Goal: Task Accomplishment & Management: Manage account settings

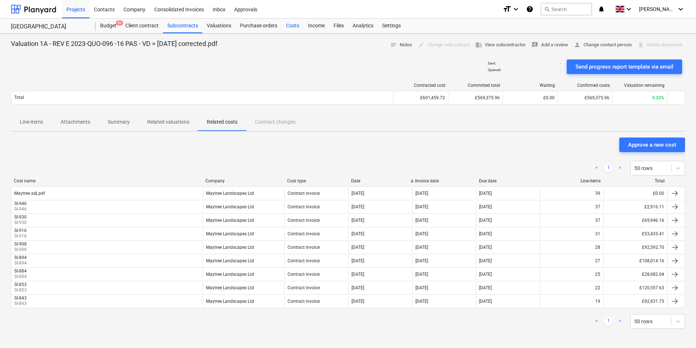
click at [291, 26] on div "Costs" at bounding box center [293, 26] width 22 height 15
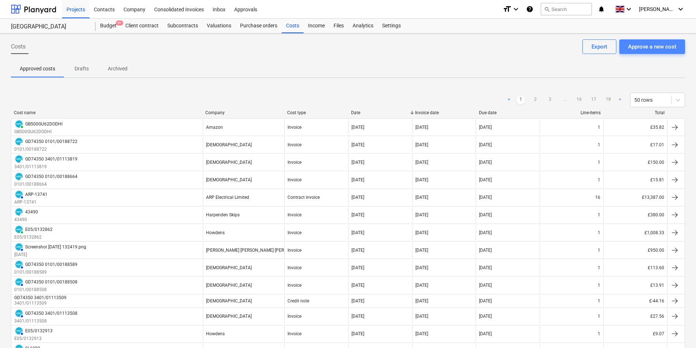
click at [669, 47] on div "Approve a new cost" at bounding box center [652, 46] width 48 height 9
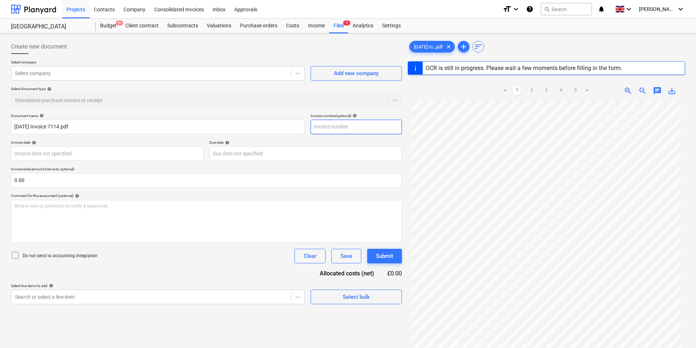
type input "7114"
type input "[DATE]"
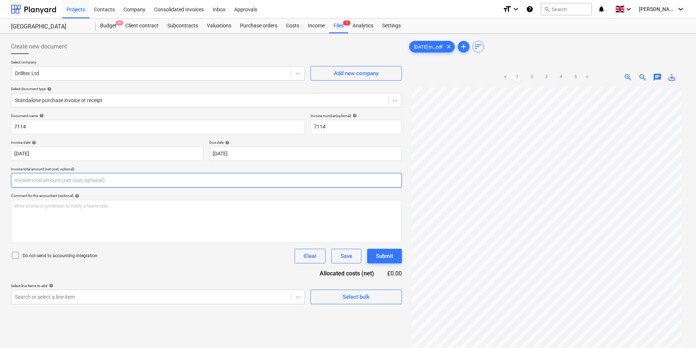
click at [80, 182] on input "text" at bounding box center [206, 180] width 391 height 15
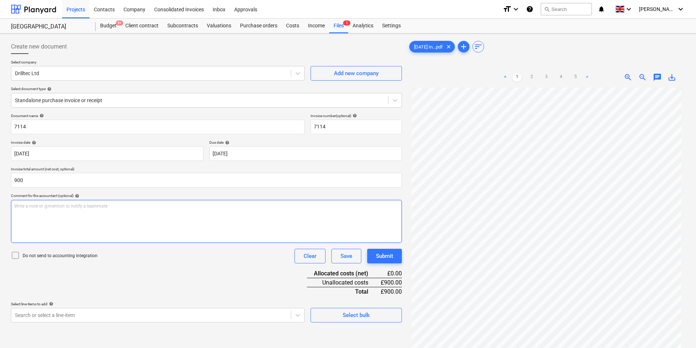
type input "900.00"
click at [44, 220] on div "Write a note or @mention to notify a teammate [PERSON_NAME]" at bounding box center [206, 221] width 391 height 43
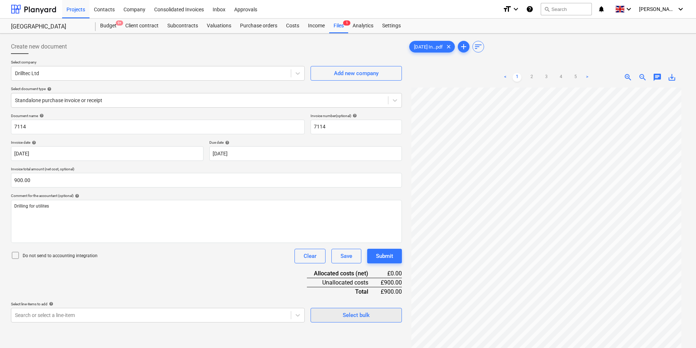
click at [391, 318] on span "Select bulk" at bounding box center [356, 315] width 73 height 9
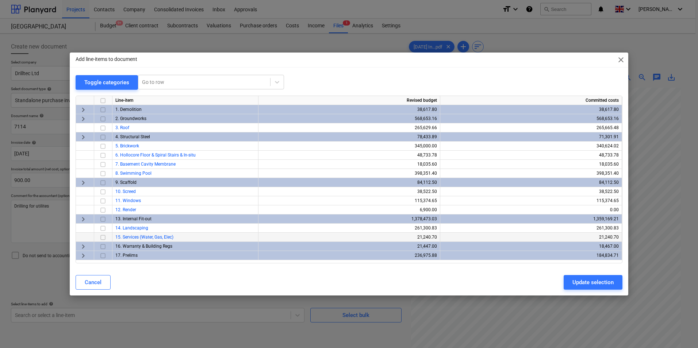
click at [102, 237] on input "checkbox" at bounding box center [103, 237] width 9 height 9
click at [596, 286] on div "Update selection" at bounding box center [593, 282] width 41 height 9
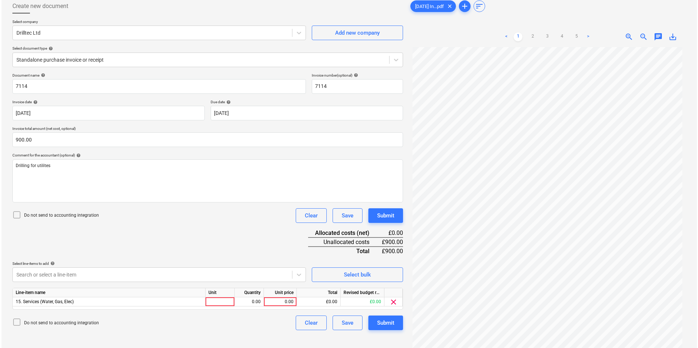
scroll to position [73, 0]
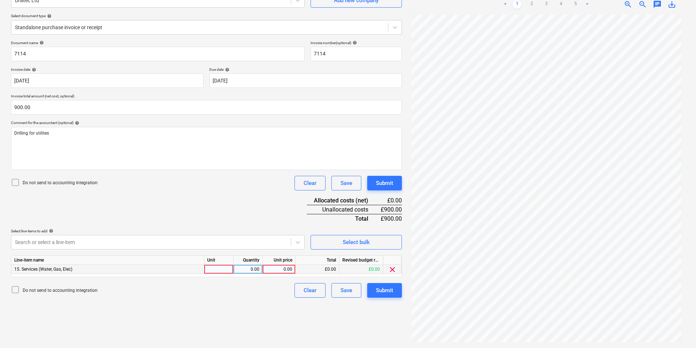
click at [218, 270] on div at bounding box center [218, 269] width 29 height 9
type input "ea"
type input "900"
click at [388, 292] on div "Submit" at bounding box center [384, 290] width 17 height 9
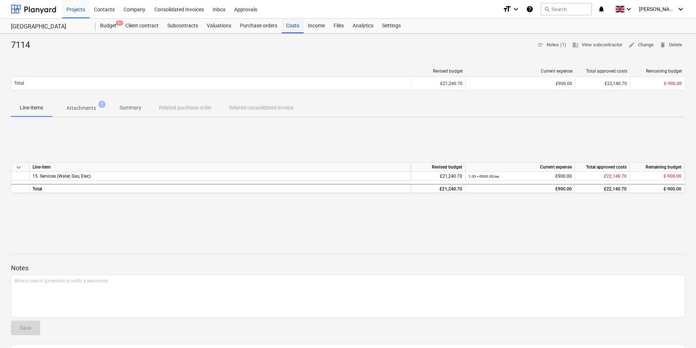
click at [292, 26] on div "Costs" at bounding box center [293, 26] width 22 height 15
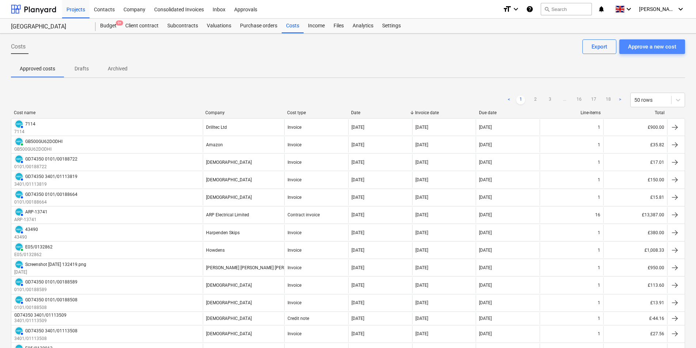
click at [651, 44] on div "Approve a new cost" at bounding box center [652, 46] width 48 height 9
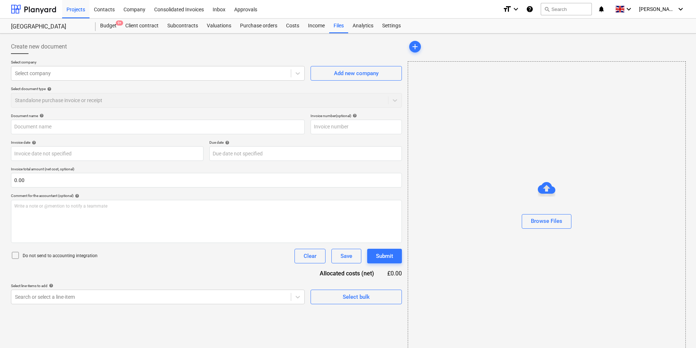
type input "GD74350_3401-01113917_2025-08-20.pdf"
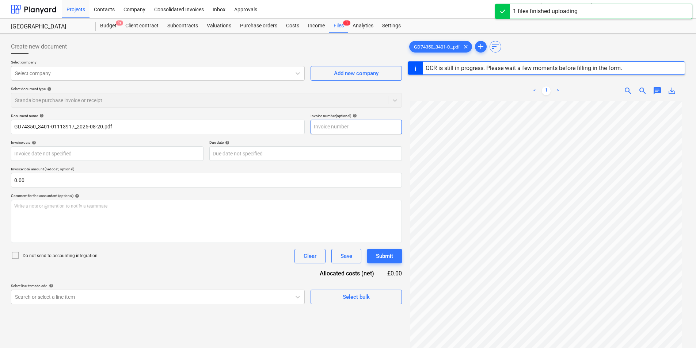
click at [349, 125] on input "text" at bounding box center [355, 127] width 91 height 15
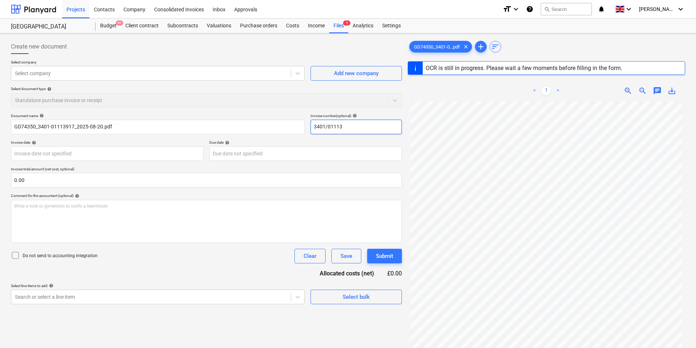
type input "3401/011139"
type input "GD74350"
type input "[DATE]"
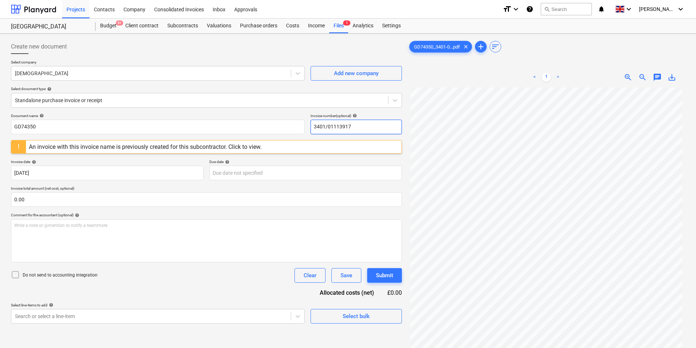
drag, startPoint x: 379, startPoint y: 125, endPoint x: 85, endPoint y: 162, distance: 296.0
click at [56, 148] on div "Document name help GD74350 Invoice number (optional) help 3401/01113917 An invo…" at bounding box center [206, 219] width 391 height 210
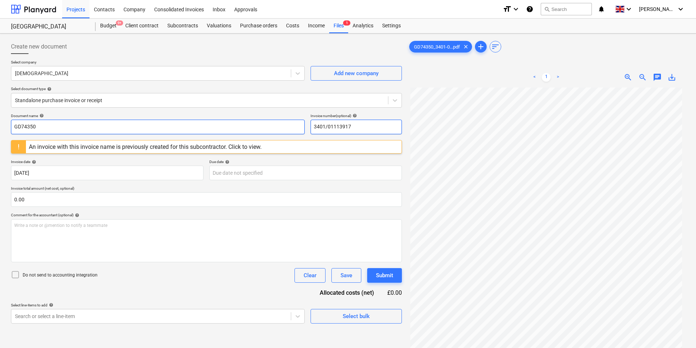
type input "3401/01113917"
click at [147, 123] on input "GD74350" at bounding box center [158, 127] width 294 height 15
paste input "3401/01113917"
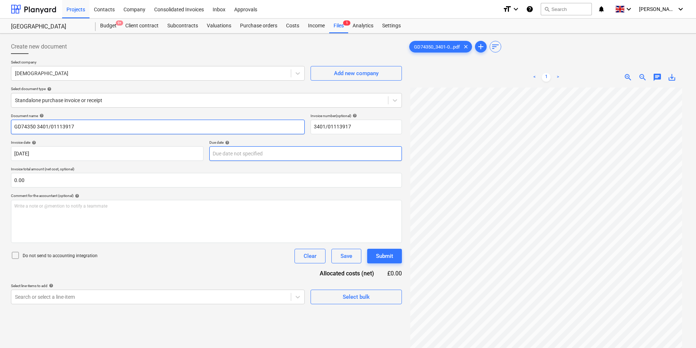
type input "GD74350 3401/01113917"
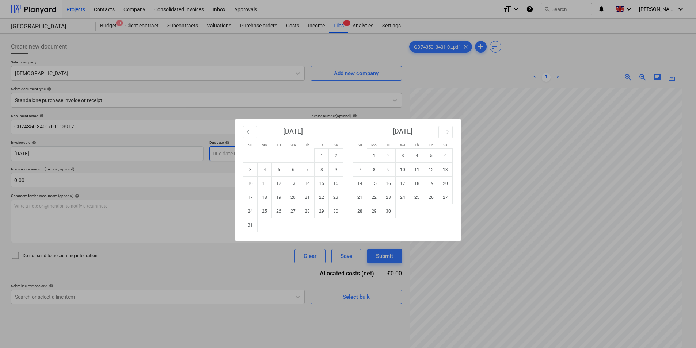
click at [243, 153] on body "Projects Contacts Company Consolidated Invoices Inbox Approvals format_size key…" at bounding box center [348, 174] width 696 height 348
click at [387, 214] on td "30" at bounding box center [388, 211] width 14 height 14
type input "[DATE]"
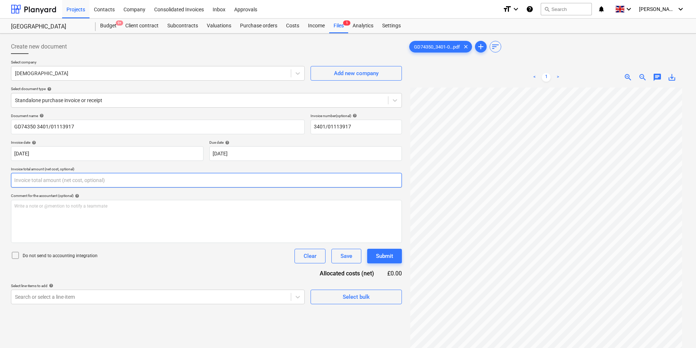
click at [110, 173] on input "text" at bounding box center [206, 180] width 391 height 15
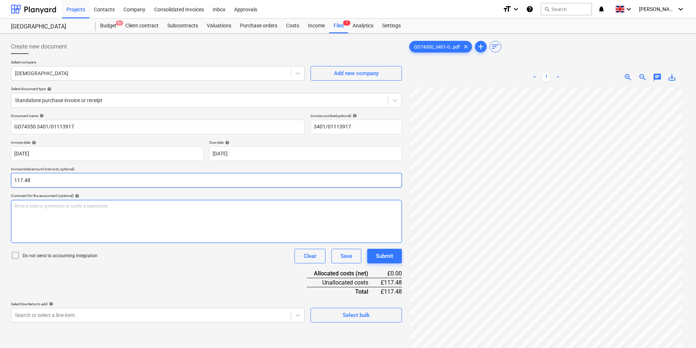
type input "117.48"
click at [158, 217] on div "Write a note or @mention to notify a teammate [PERSON_NAME]" at bounding box center [206, 221] width 391 height 43
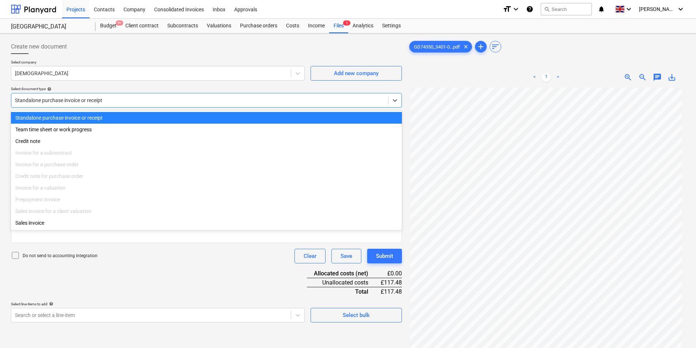
click at [192, 104] on div at bounding box center [199, 100] width 369 height 7
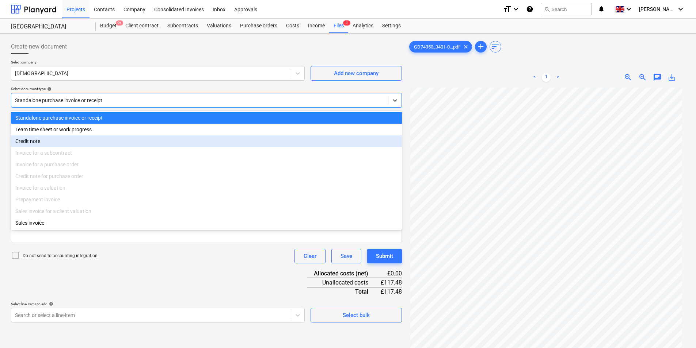
click at [67, 144] on div "Credit note" at bounding box center [206, 141] width 391 height 12
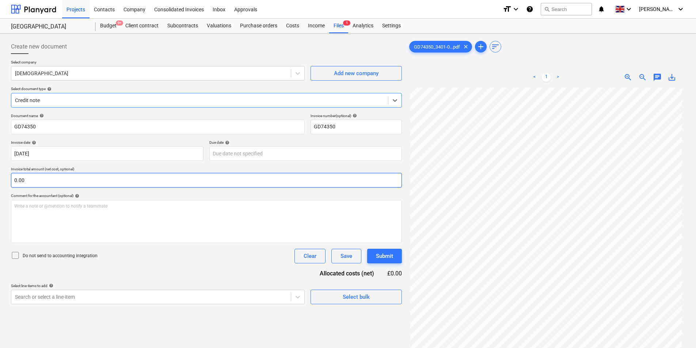
type input "[DATE]"
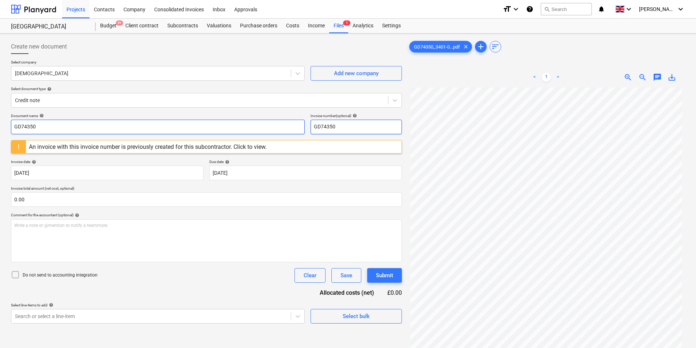
drag, startPoint x: 374, startPoint y: 126, endPoint x: 191, endPoint y: 131, distance: 183.0
click at [191, 131] on div "Document name help GD74350 Invoice number (optional) help GD74350" at bounding box center [206, 124] width 391 height 21
paste input "3401/01113917"
type input "3401/01113917"
click at [94, 126] on input "GD74350" at bounding box center [158, 127] width 294 height 15
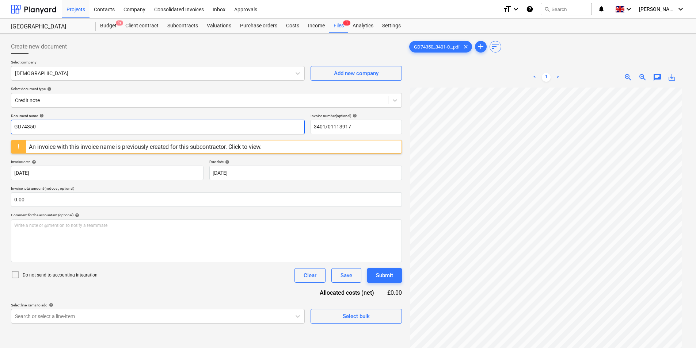
paste input "3401/01113917"
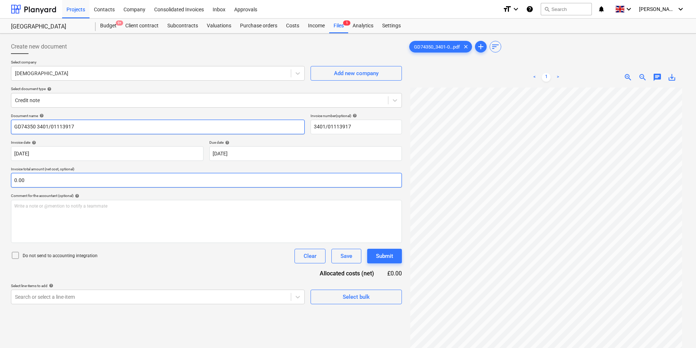
type input "GD74350 3401/01113917"
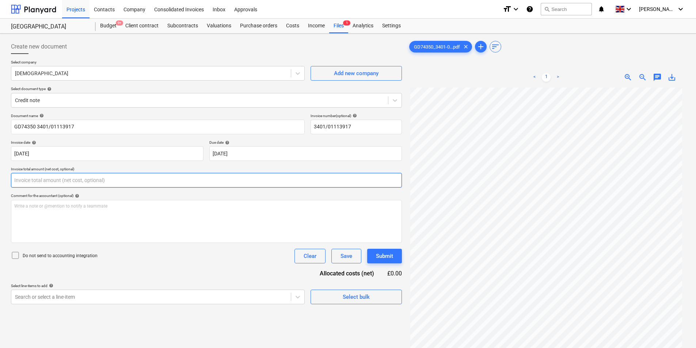
click at [76, 180] on input "text" at bounding box center [206, 180] width 391 height 15
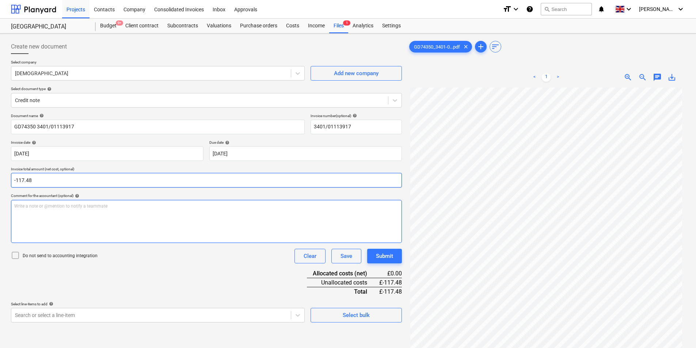
type input "-117.48"
drag, startPoint x: 65, startPoint y: 225, endPoint x: 71, endPoint y: 220, distance: 8.0
click at [71, 220] on div "Write a note or @mention to notify a teammate [PERSON_NAME]" at bounding box center [206, 221] width 391 height 43
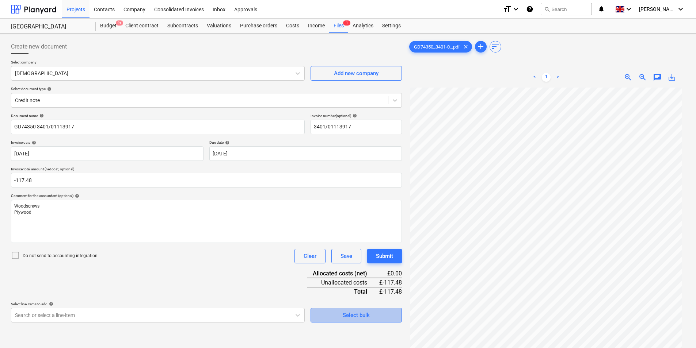
click at [360, 310] on button "Select bulk" at bounding box center [355, 315] width 91 height 15
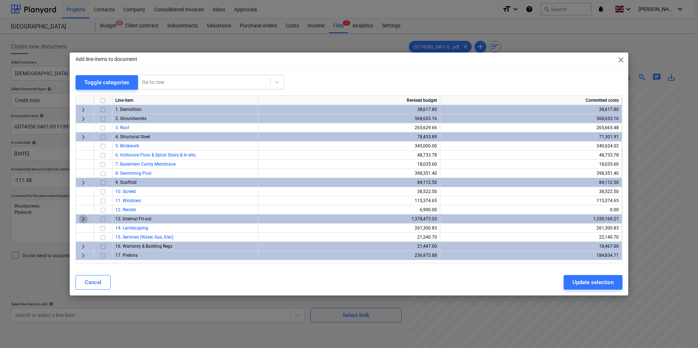
click at [85, 219] on span "keyboard_arrow_right" at bounding box center [83, 219] width 9 height 9
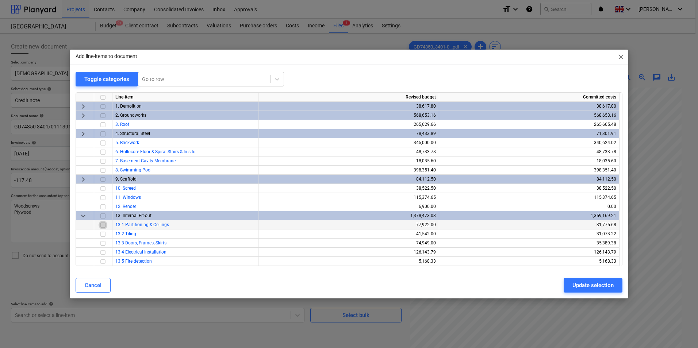
drag, startPoint x: 104, startPoint y: 226, endPoint x: 231, endPoint y: 257, distance: 130.8
click at [104, 226] on input "checkbox" at bounding box center [103, 225] width 9 height 9
click at [575, 284] on div "Update selection" at bounding box center [593, 285] width 41 height 9
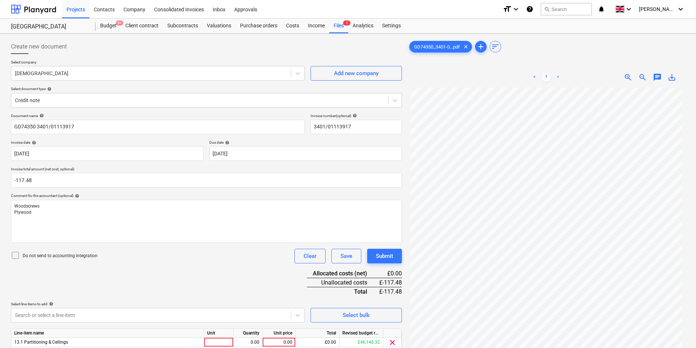
drag, startPoint x: 219, startPoint y: 342, endPoint x: 216, endPoint y: 332, distance: 10.5
click at [219, 341] on div at bounding box center [218, 342] width 29 height 9
type input "ea"
type input "-1"
type input "117.48"
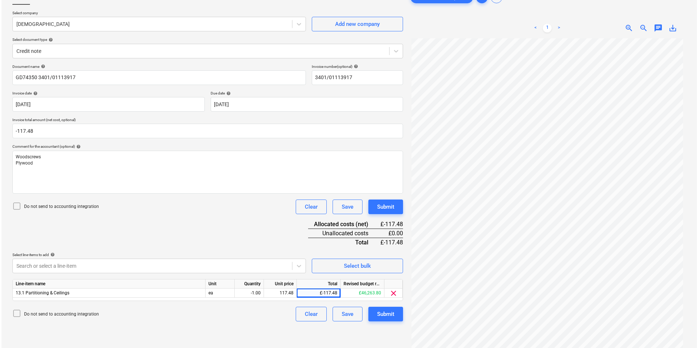
scroll to position [73, 0]
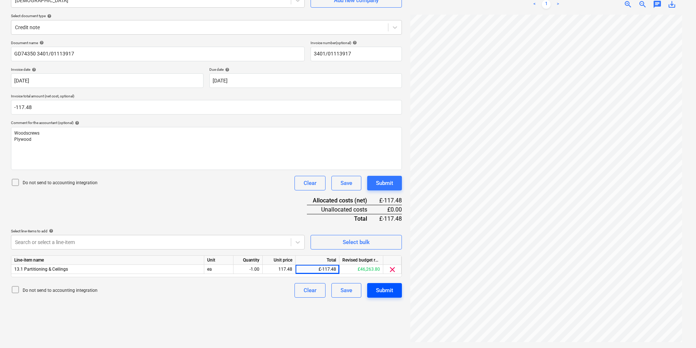
click at [393, 292] on button "Submit" at bounding box center [384, 290] width 35 height 15
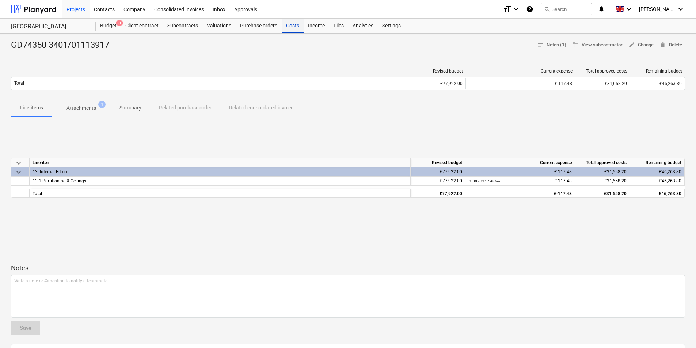
click at [300, 31] on div "Costs" at bounding box center [293, 26] width 22 height 15
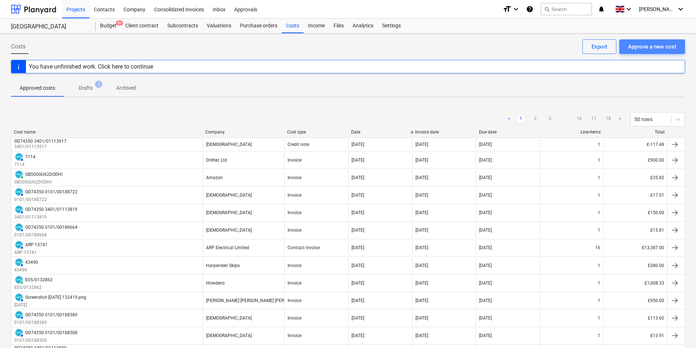
click at [640, 45] on div "Approve a new cost" at bounding box center [652, 46] width 48 height 9
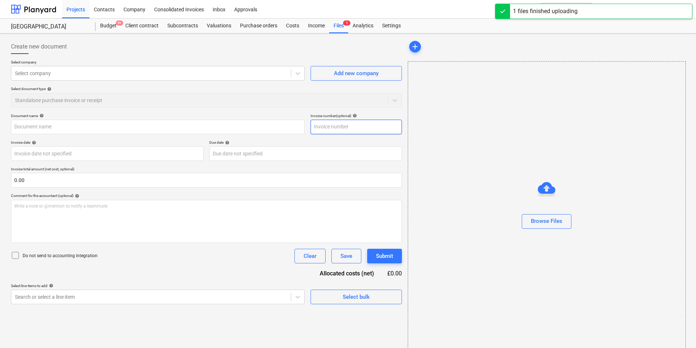
type input "GD74350_0101-00188804_2025-08-20.pdf"
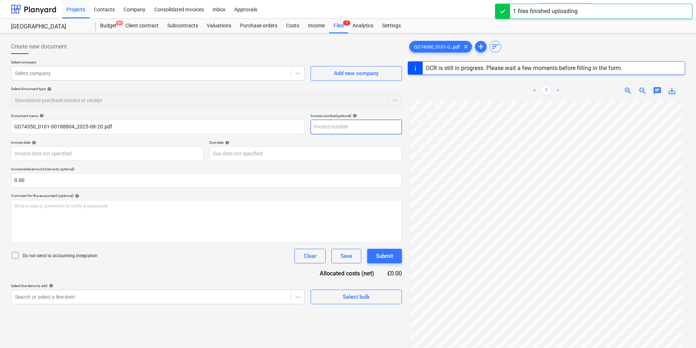
click at [345, 125] on input "text" at bounding box center [355, 127] width 91 height 15
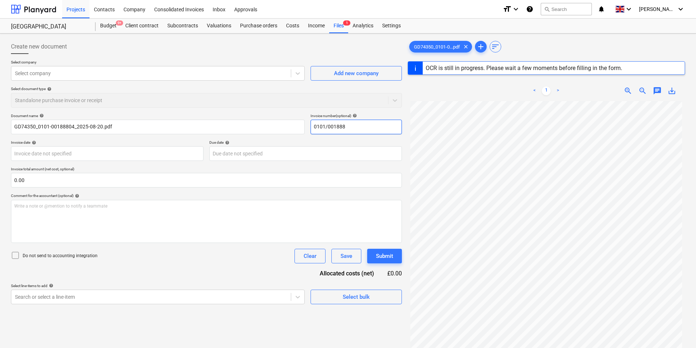
type input "0101/0018884"
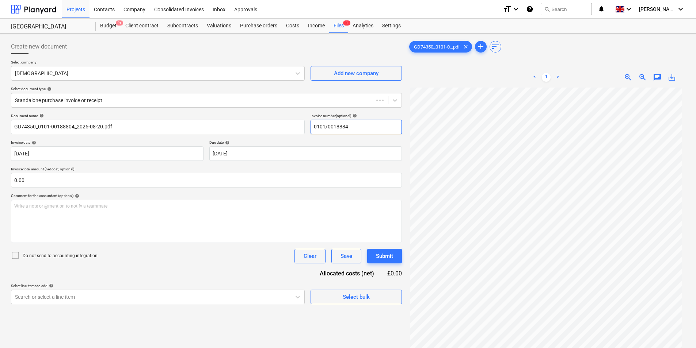
type input "GD74350"
type input "[DATE]"
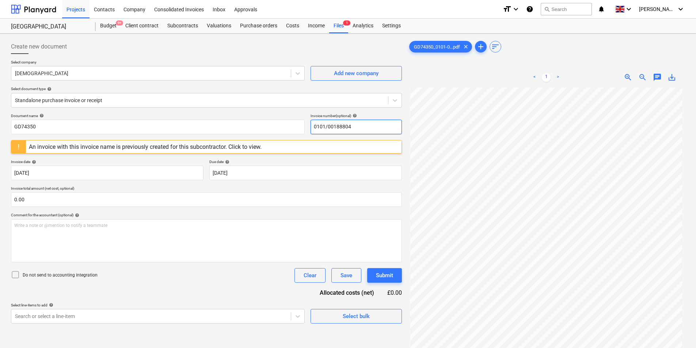
drag, startPoint x: 365, startPoint y: 128, endPoint x: 188, endPoint y: 140, distance: 177.5
click at [188, 140] on div "Document name help GD74350 Invoice number (optional) help 0101/00188804 An invo…" at bounding box center [206, 219] width 391 height 210
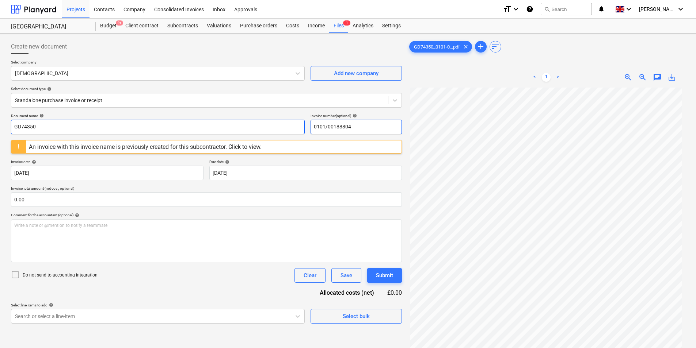
type input "0101/00188804"
click at [119, 129] on input "GD74350" at bounding box center [158, 127] width 294 height 15
paste input "0101/00188804"
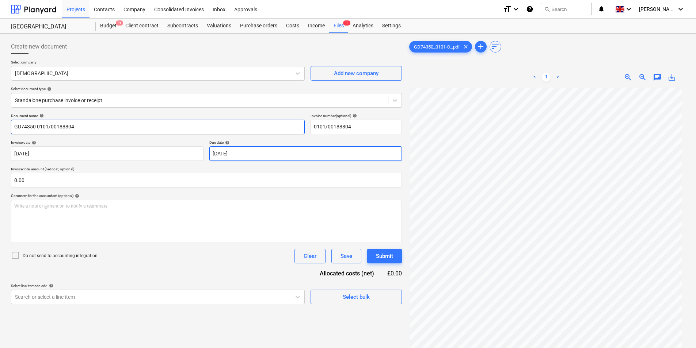
type input "GD74350 0101/00188804"
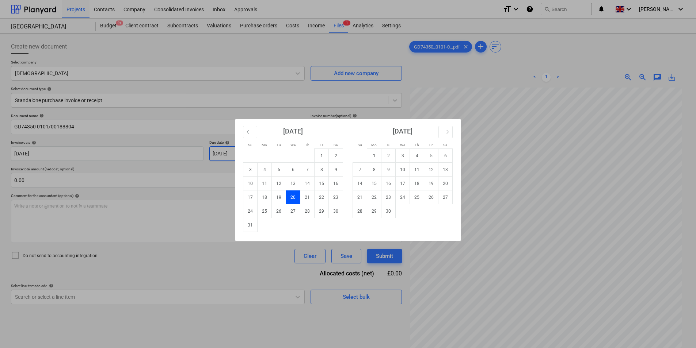
click at [262, 152] on body "Projects Contacts Company Consolidated Invoices Inbox Approvals format_size key…" at bounding box center [348, 174] width 696 height 348
click at [390, 214] on td "30" at bounding box center [388, 211] width 14 height 14
type input "[DATE]"
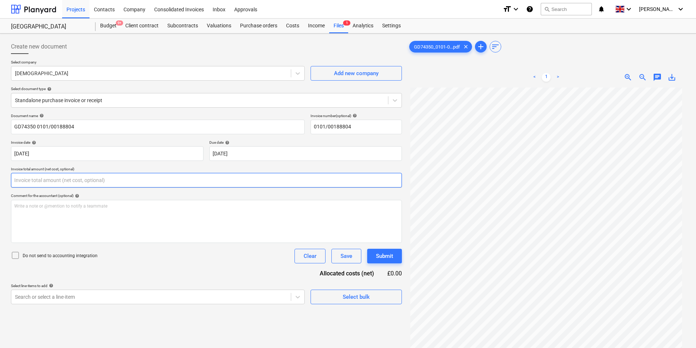
drag, startPoint x: 83, startPoint y: 182, endPoint x: 18, endPoint y: 195, distance: 66.2
click at [83, 183] on input "text" at bounding box center [206, 180] width 391 height 15
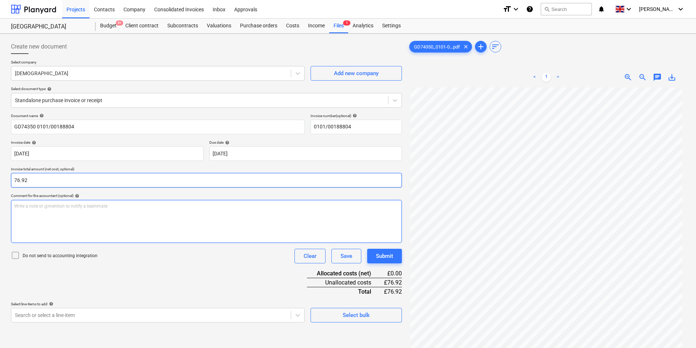
type input "76.92"
click at [100, 206] on p "Write a note or @mention to notify a teammate [PERSON_NAME]" at bounding box center [206, 206] width 384 height 6
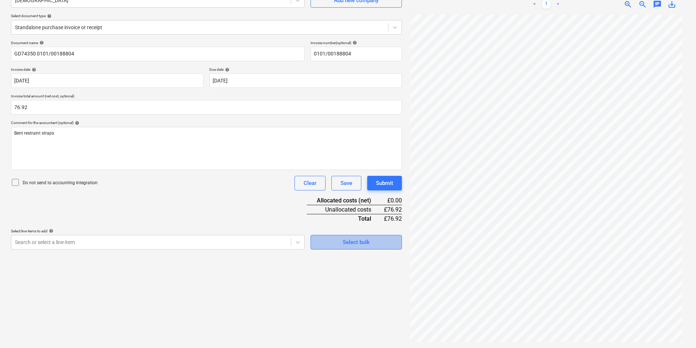
click at [344, 246] on div "Select bulk" at bounding box center [356, 242] width 27 height 9
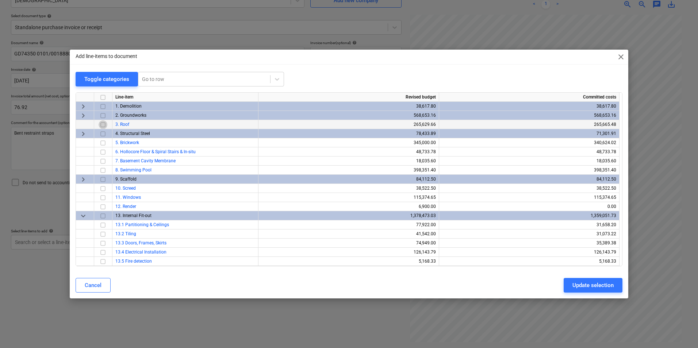
click at [101, 126] on input "checkbox" at bounding box center [103, 125] width 9 height 9
click at [590, 283] on div "Update selection" at bounding box center [593, 285] width 41 height 9
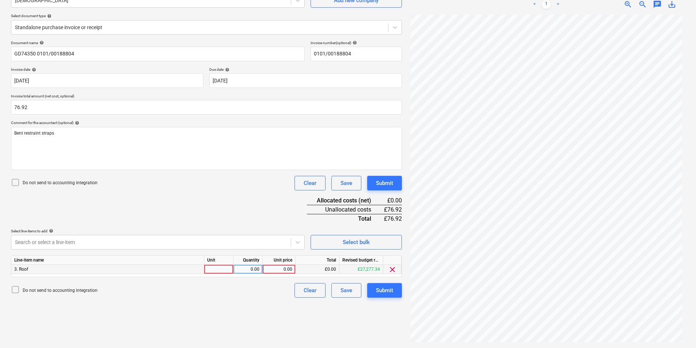
click at [219, 270] on div at bounding box center [218, 269] width 29 height 9
type input "ea"
type input "76.92"
click at [387, 291] on div "Submit" at bounding box center [384, 290] width 17 height 9
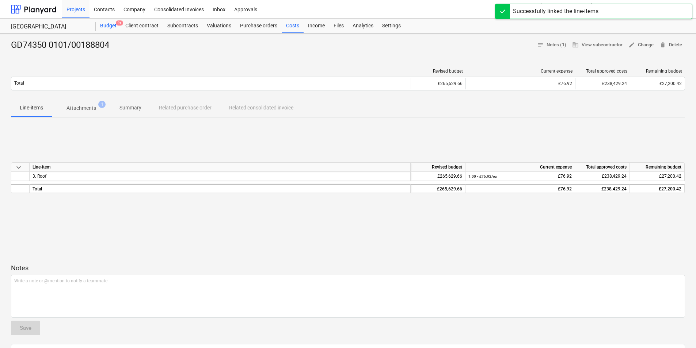
click at [110, 28] on div "Budget 9+" at bounding box center [108, 26] width 25 height 15
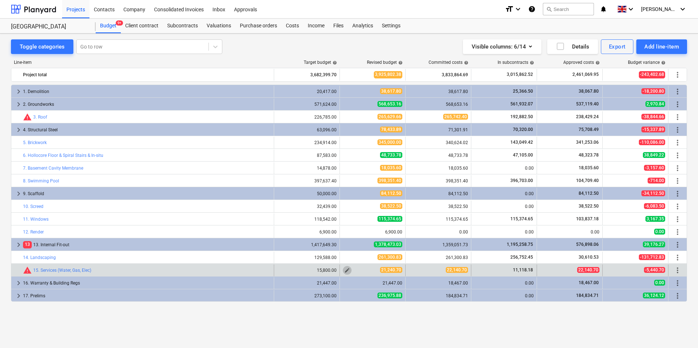
click at [348, 272] on span "edit" at bounding box center [347, 271] width 6 height 6
type textarea "x"
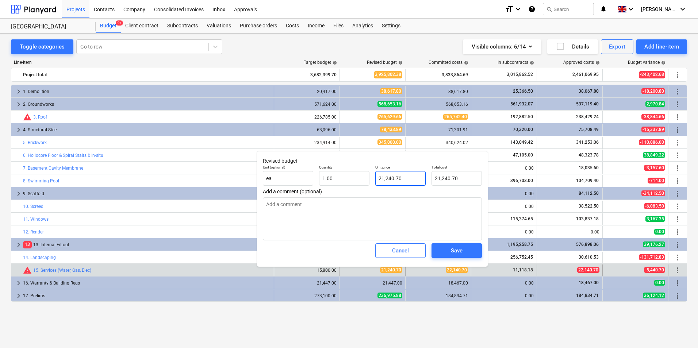
type input "21240.7"
drag, startPoint x: 397, startPoint y: 182, endPoint x: 280, endPoint y: 187, distance: 117.0
click at [279, 187] on div "Unit (optional) ea Quantity 1.00 Unit price 21240.7 Total cost 21,240.70" at bounding box center [372, 175] width 225 height 27
type textarea "x"
type input "2"
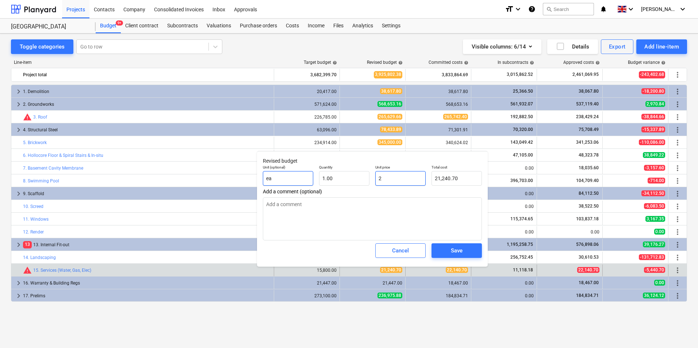
type input "2.00"
type textarea "x"
type input "22"
type input "22.00"
type textarea "x"
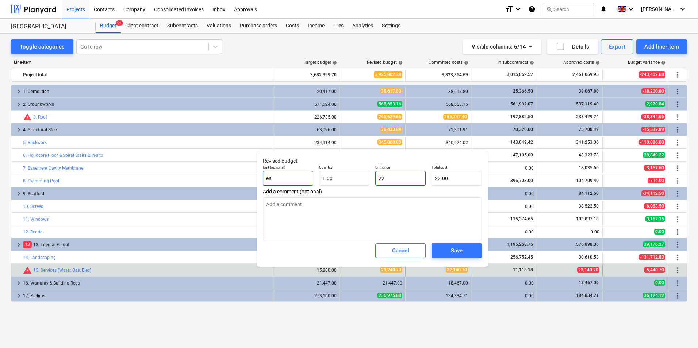
type input "221"
type input "221.00"
type textarea "x"
type input "2214"
type input "2,214.00"
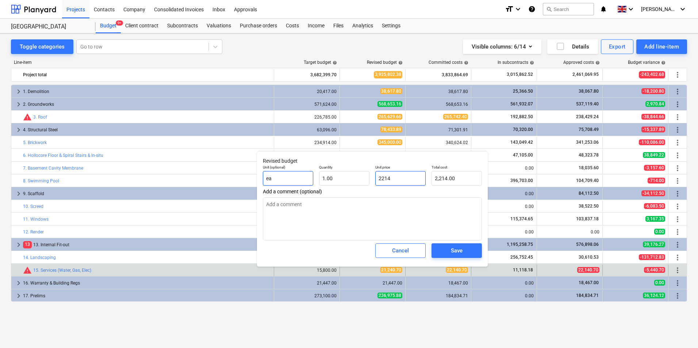
type textarea "x"
type input "22140"
type input "22,140.00"
type textarea "x"
type input "22140."
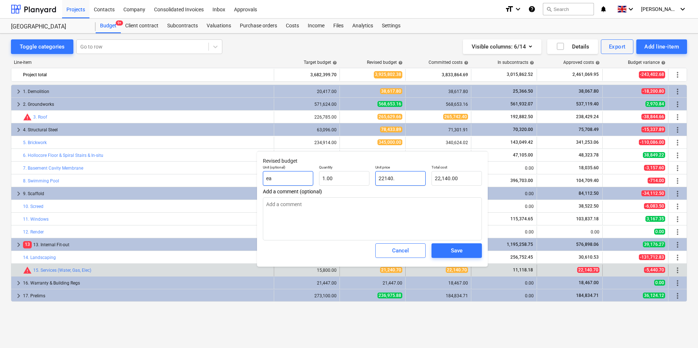
type textarea "x"
type input "22140.7"
type input "22,140.70"
type input "22140.7"
type textarea "x"
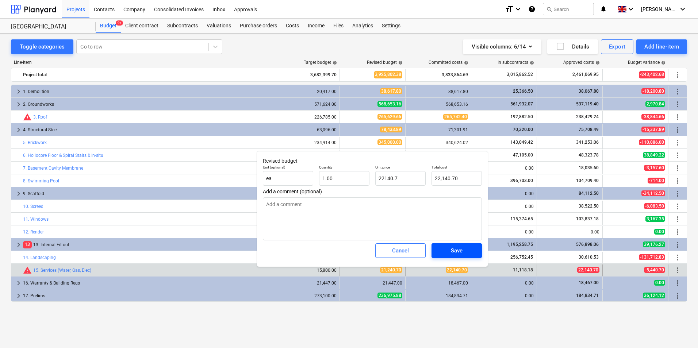
type input "22,140.70"
click at [468, 248] on span "Save" at bounding box center [456, 250] width 33 height 9
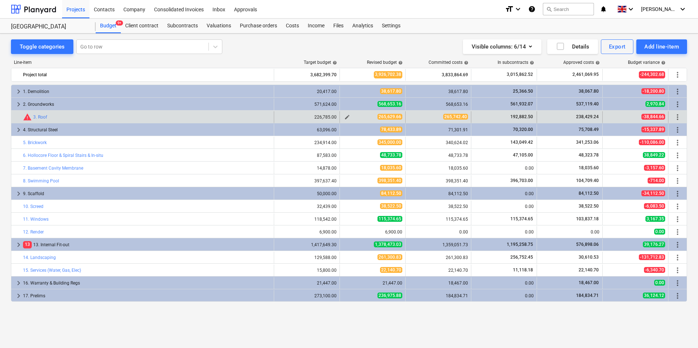
click at [348, 118] on span "edit" at bounding box center [347, 117] width 6 height 6
type textarea "x"
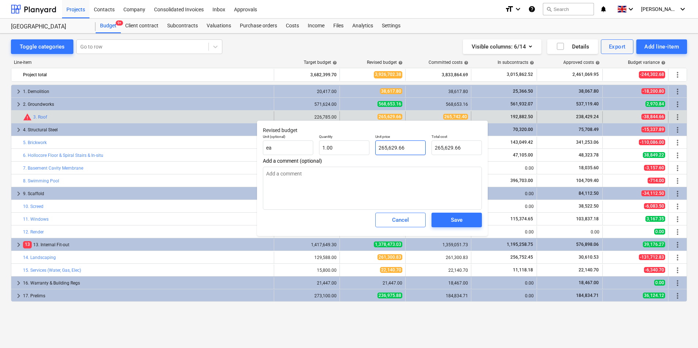
type input "265629.66"
drag, startPoint x: 414, startPoint y: 146, endPoint x: 475, endPoint y: 214, distance: 90.5
click at [388, 147] on input "265629.66" at bounding box center [400, 148] width 50 height 15
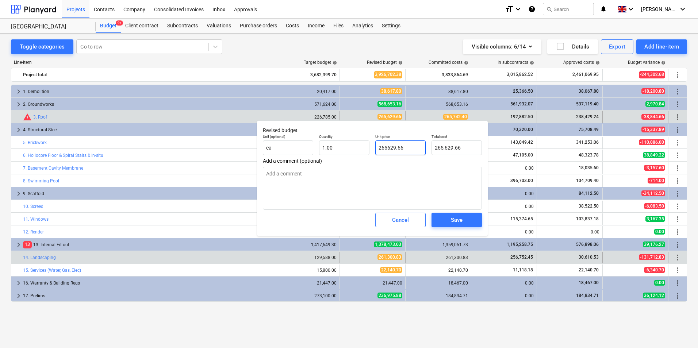
type textarea "x"
type input "2657"
type input "2,657.00"
type textarea "x"
type input "26574"
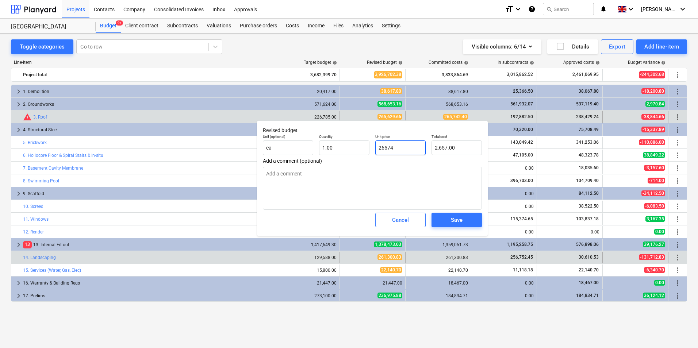
type input "26,574.00"
type textarea "x"
type input "265742"
type input "265,742.00"
type textarea "x"
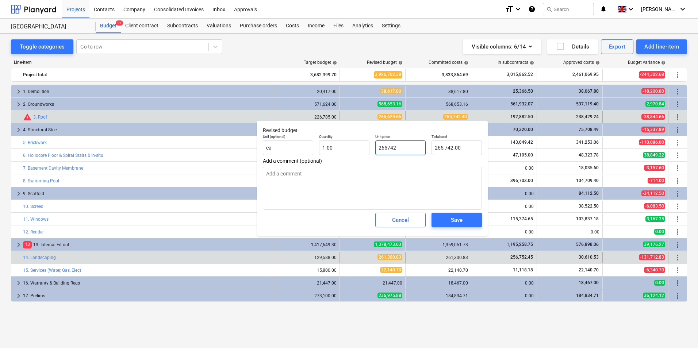
type input "265742."
type textarea "x"
type input "265742.4"
type input "265,742.40"
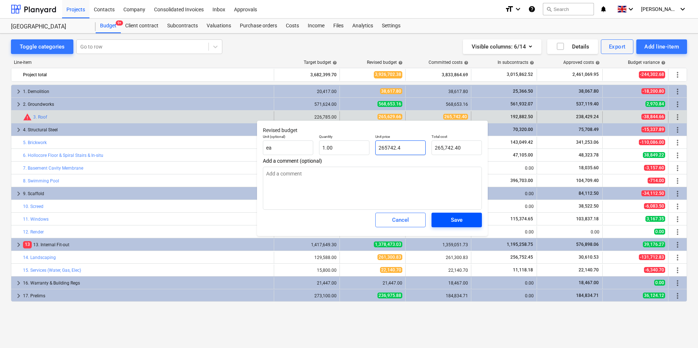
type input "265742.4"
type textarea "x"
type input "265,742.40"
click at [463, 220] on span "Save" at bounding box center [456, 219] width 33 height 9
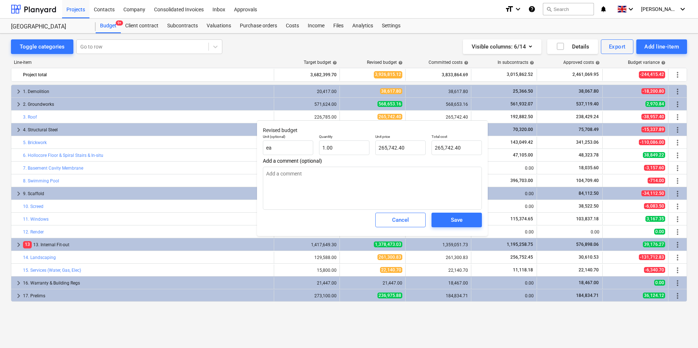
type textarea "x"
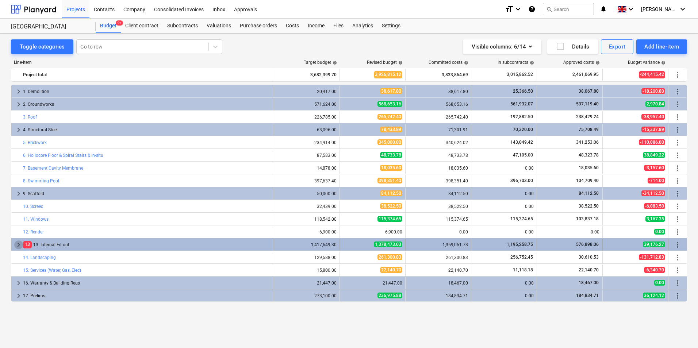
click at [16, 244] on span "keyboard_arrow_right" at bounding box center [18, 245] width 9 height 9
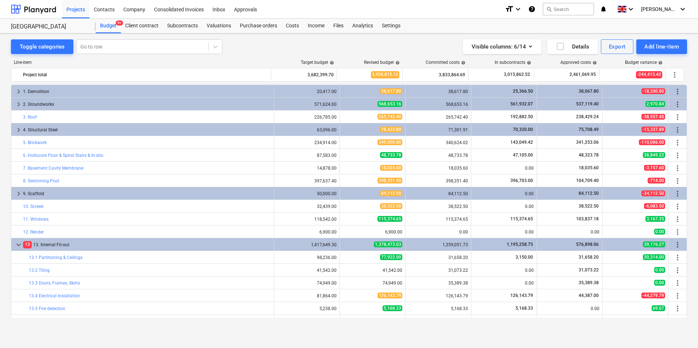
scroll to position [240, 0]
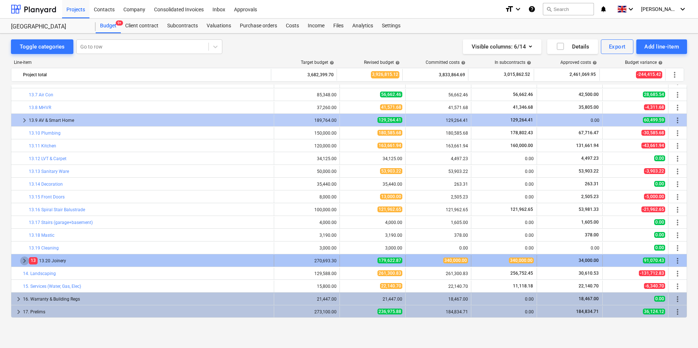
click at [24, 261] on span "keyboard_arrow_right" at bounding box center [24, 261] width 9 height 9
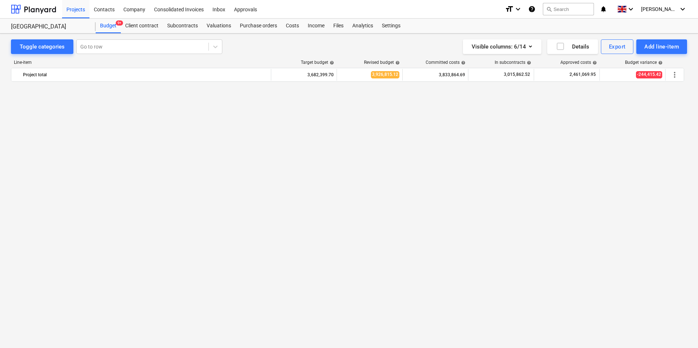
scroll to position [61, 0]
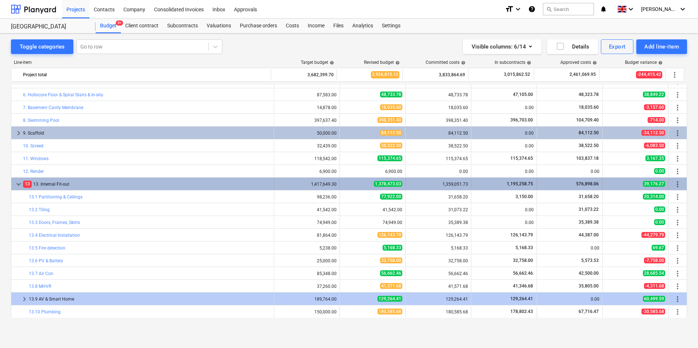
click at [19, 185] on span "keyboard_arrow_down" at bounding box center [18, 184] width 9 height 9
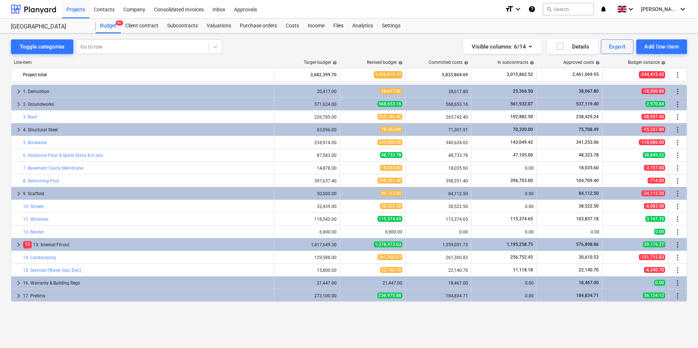
scroll to position [0, 0]
click at [678, 8] on div "[PERSON_NAME] keyboard_arrow_down" at bounding box center [664, 9] width 46 height 18
click at [664, 41] on div "Log out" at bounding box center [665, 40] width 44 height 12
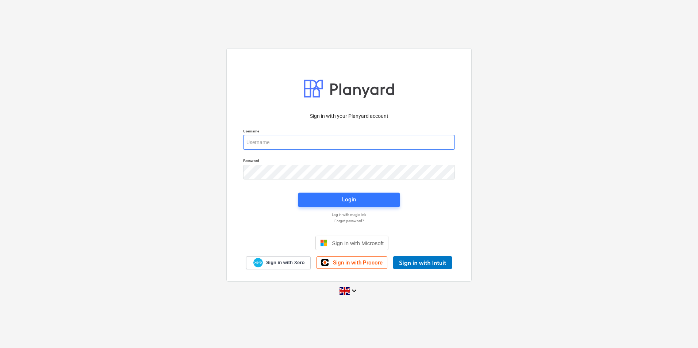
type input "[PERSON_NAME][EMAIL_ADDRESS][DOMAIN_NAME]"
